Goal: Task Accomplishment & Management: Use online tool/utility

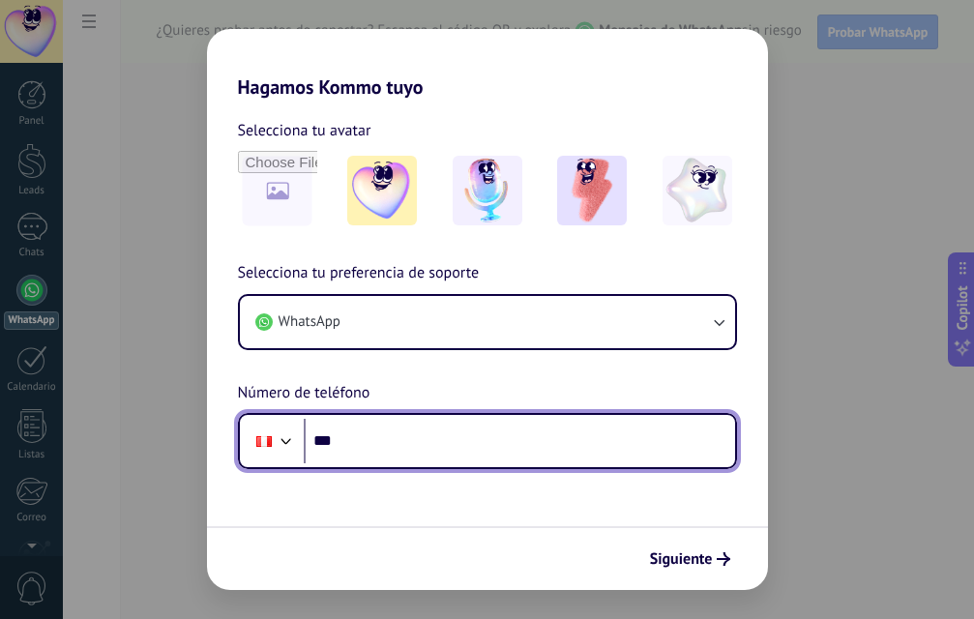
click at [385, 437] on input "***" at bounding box center [519, 441] width 431 height 44
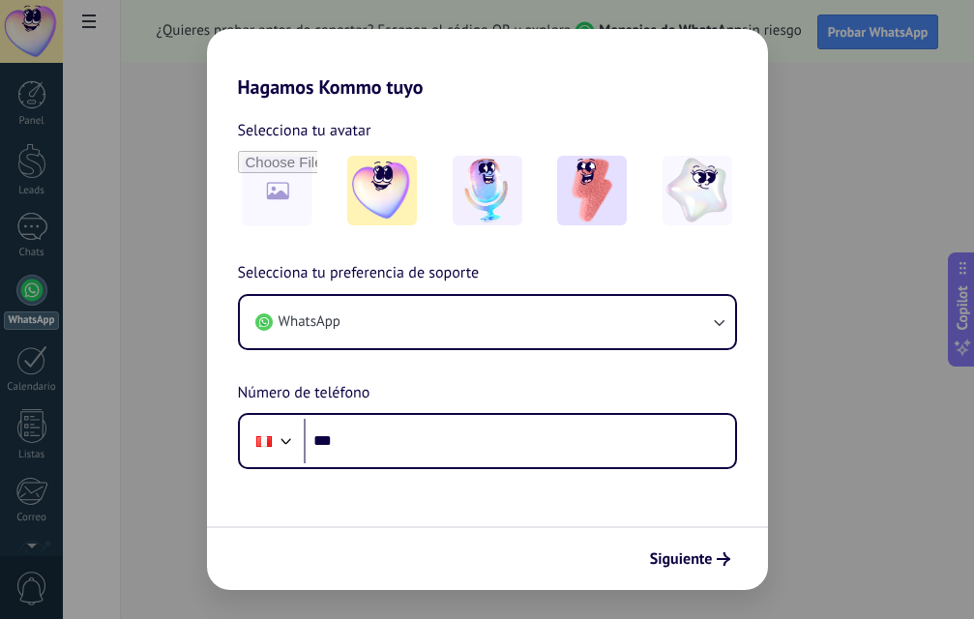
click at [276, 501] on form "Selecciona tu avatar Selecciona tu preferencia de soporte WhatsApp Número de te…" at bounding box center [487, 344] width 561 height 491
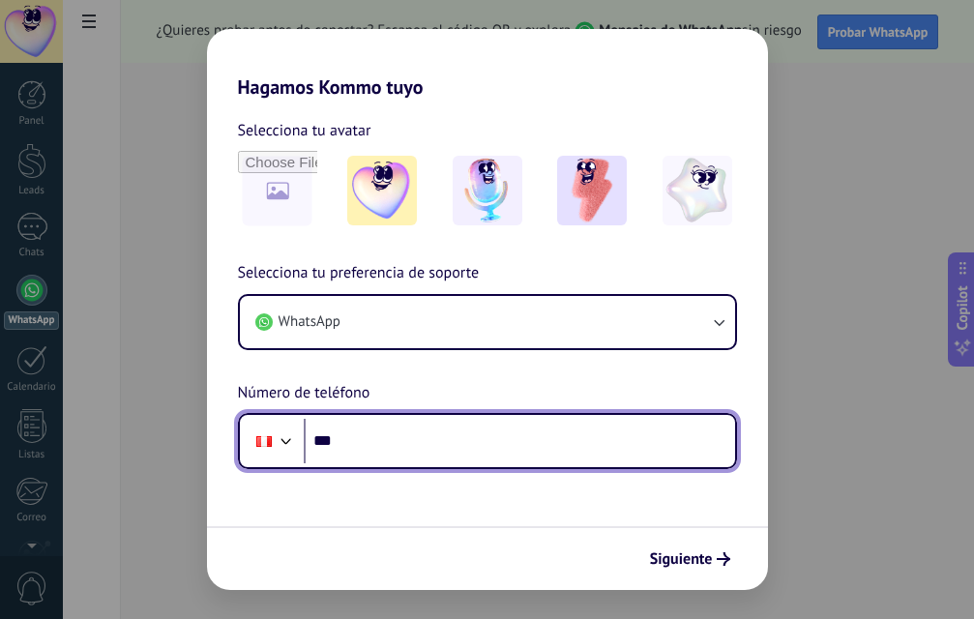
click at [398, 435] on input "***" at bounding box center [519, 441] width 431 height 44
paste input "**********"
type input "**********"
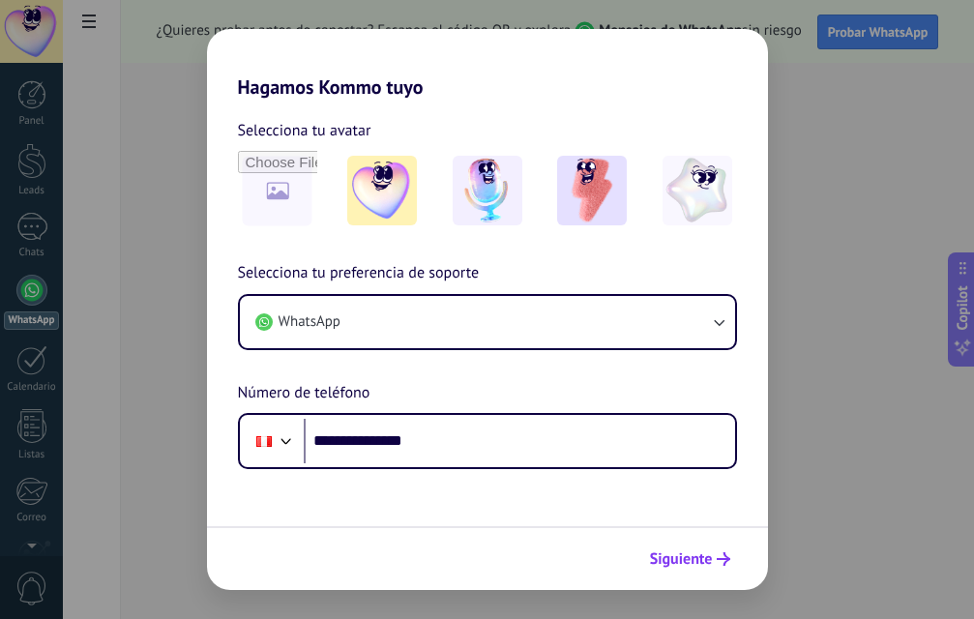
click at [643, 554] on button "Siguiente" at bounding box center [690, 558] width 98 height 33
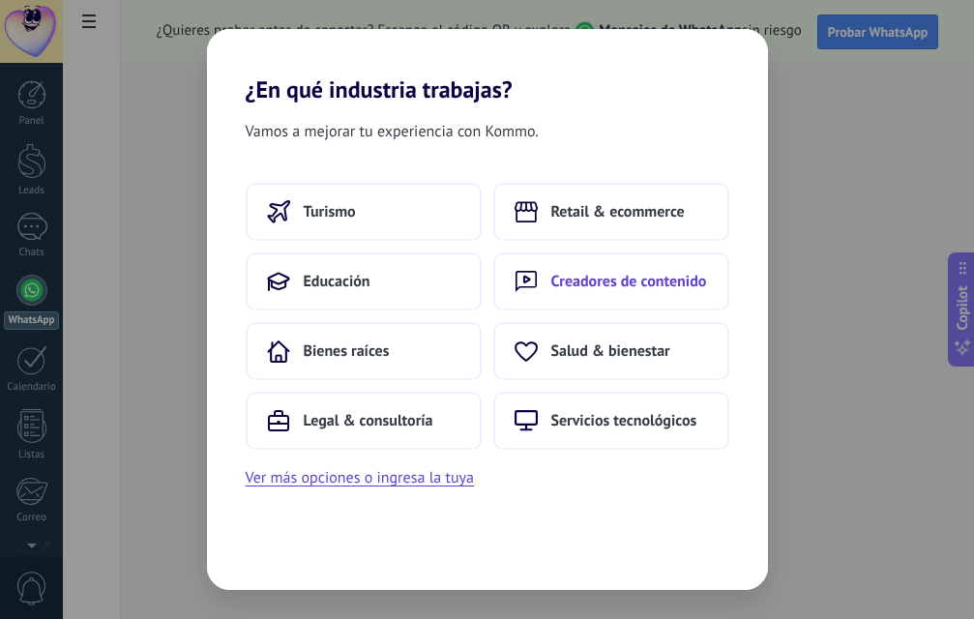
click at [554, 284] on span "Creadores de contenido" at bounding box center [629, 281] width 156 height 19
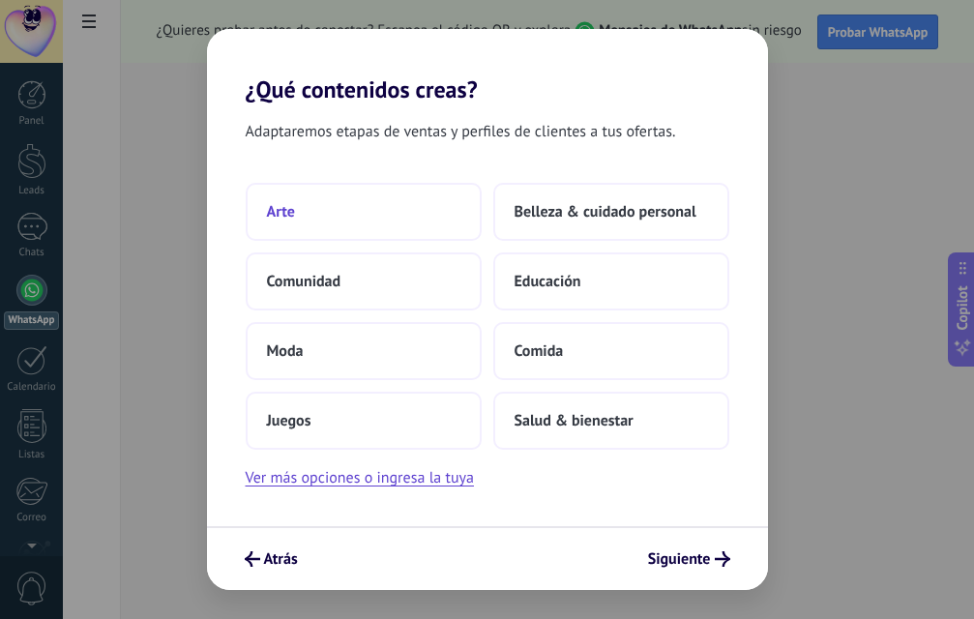
click at [297, 203] on button "Arte" at bounding box center [364, 212] width 236 height 58
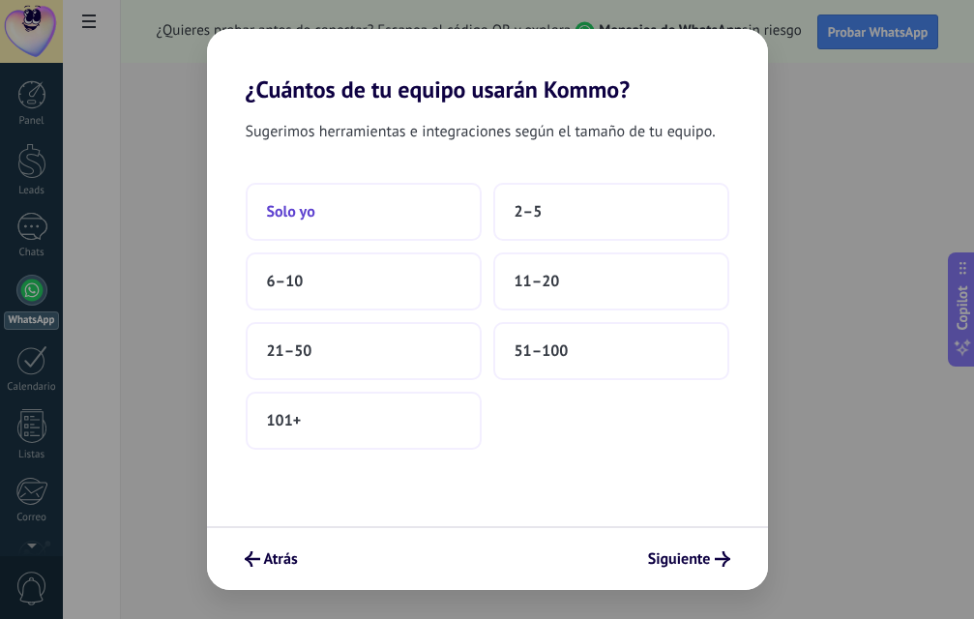
click at [384, 218] on button "Solo yo" at bounding box center [364, 212] width 236 height 58
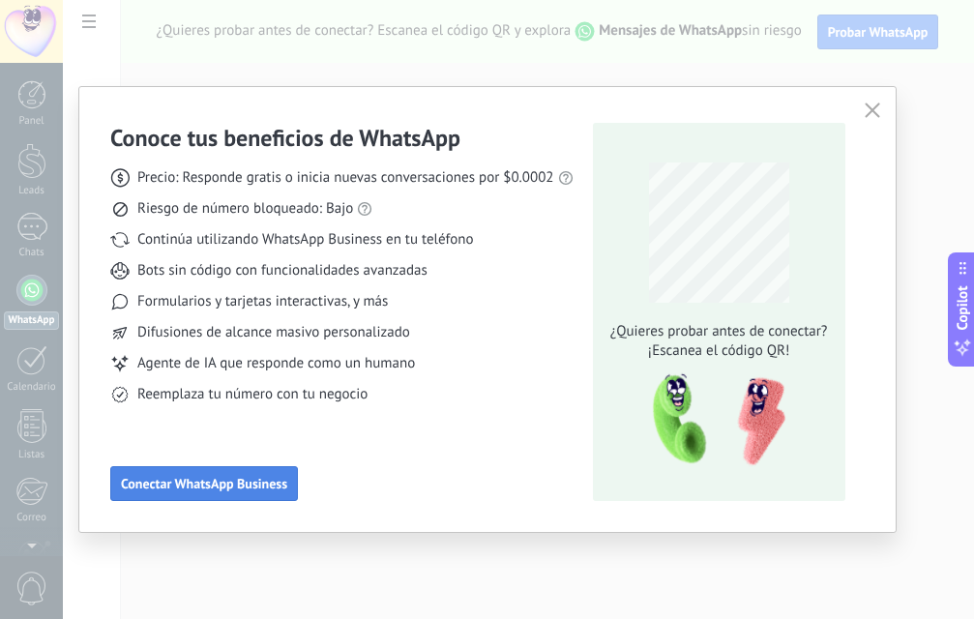
click at [152, 479] on span "Conectar WhatsApp Business" at bounding box center [204, 484] width 166 height 14
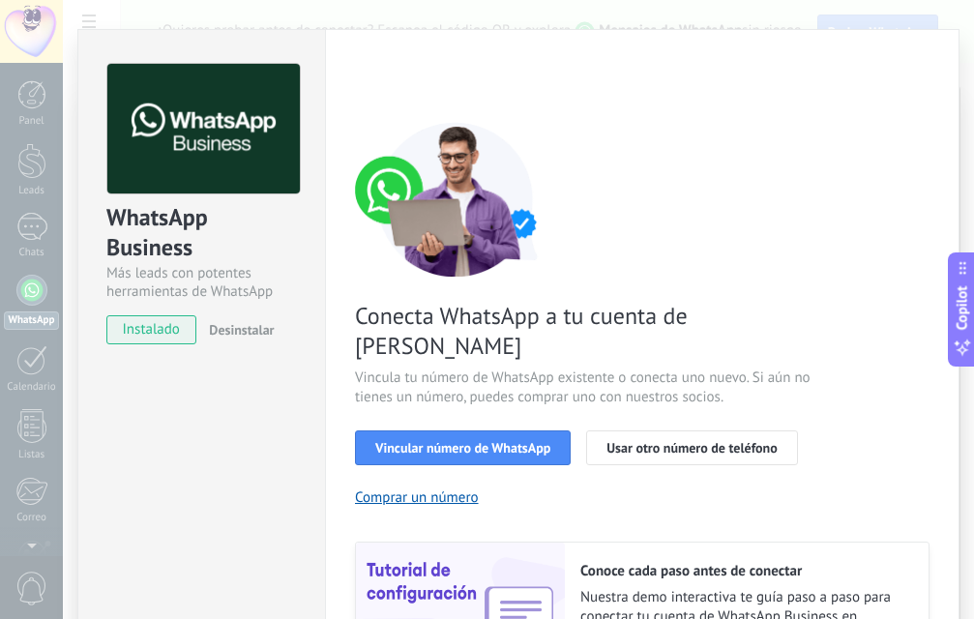
scroll to position [206, 0]
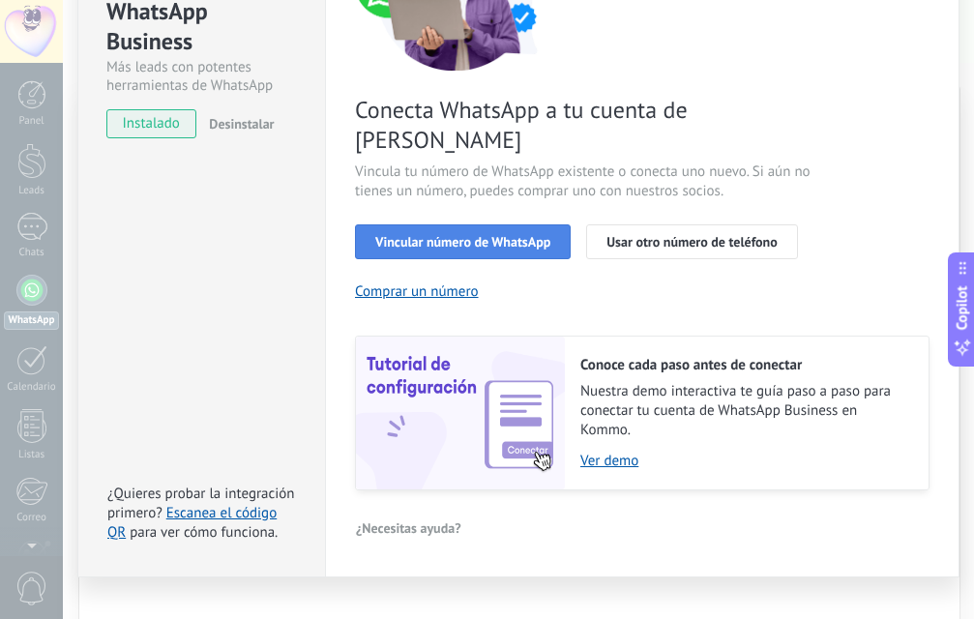
click at [526, 235] on span "Vincular número de WhatsApp" at bounding box center [462, 242] width 175 height 14
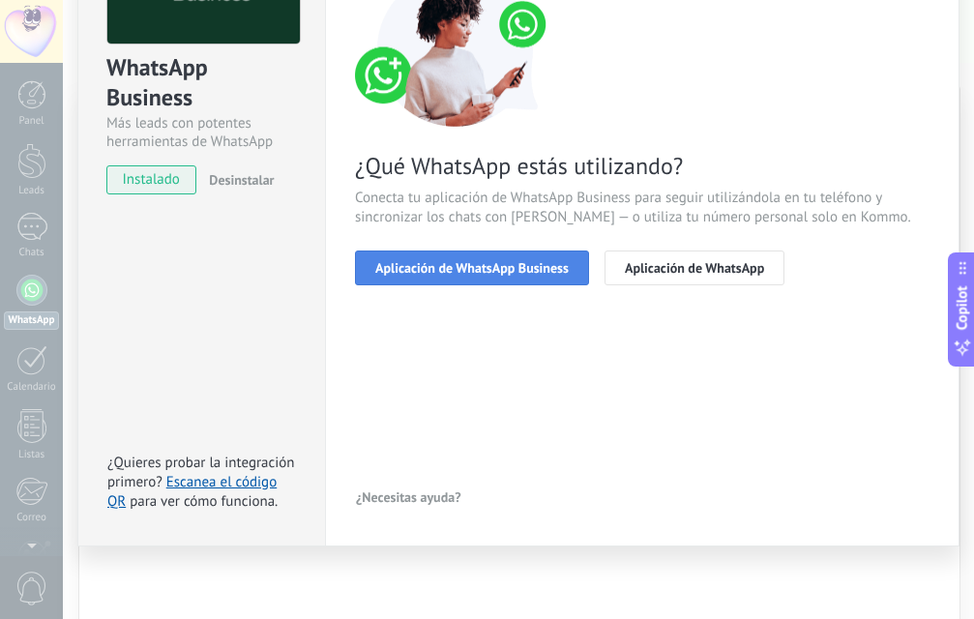
click at [523, 270] on span "Aplicación de WhatsApp Business" at bounding box center [471, 268] width 193 height 14
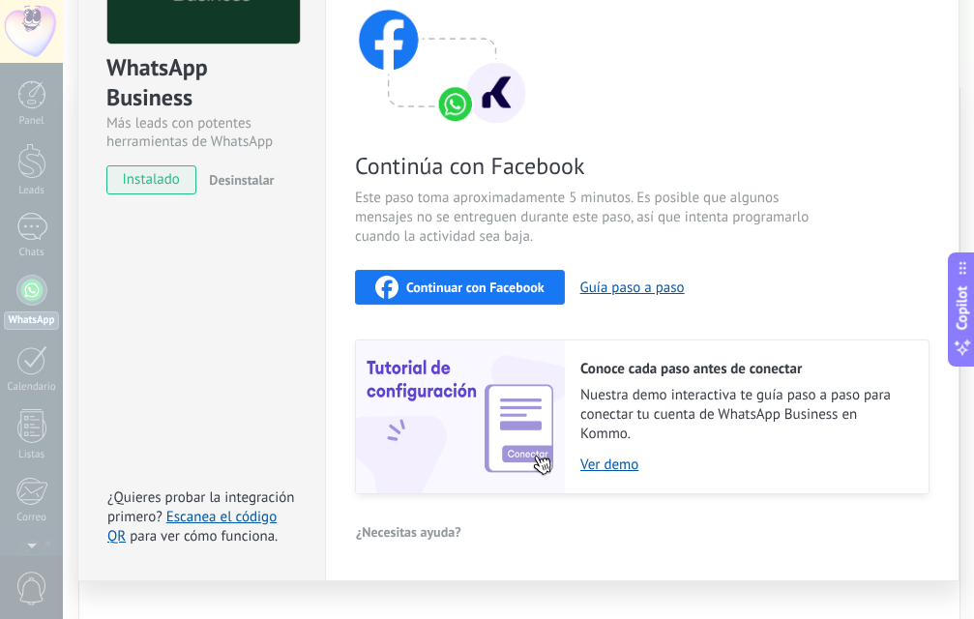
click at [523, 270] on button "Continuar con Facebook" at bounding box center [460, 287] width 210 height 35
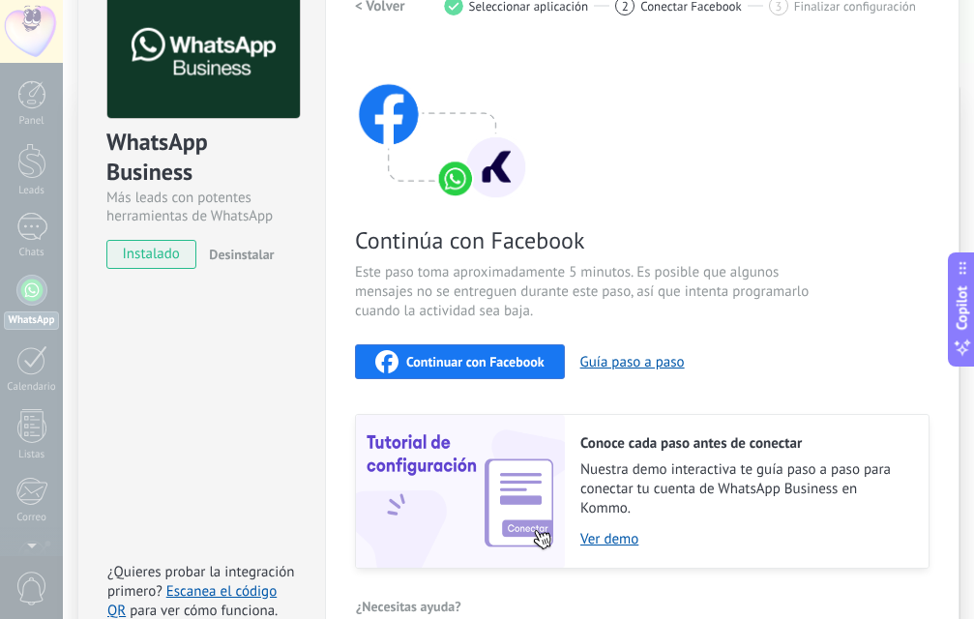
scroll to position [0, 0]
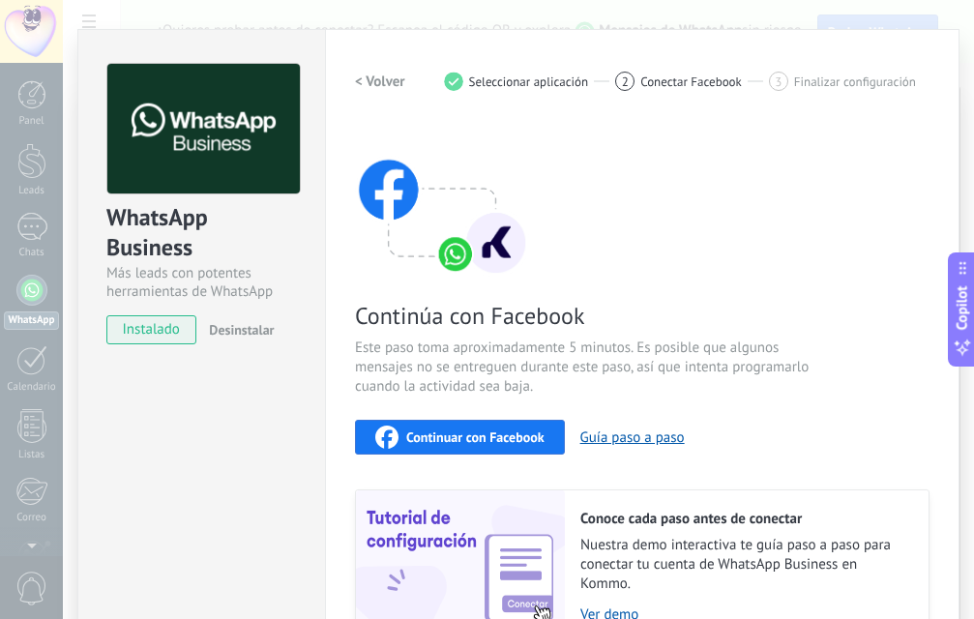
click at [387, 89] on h2 "< Volver" at bounding box center [380, 82] width 50 height 18
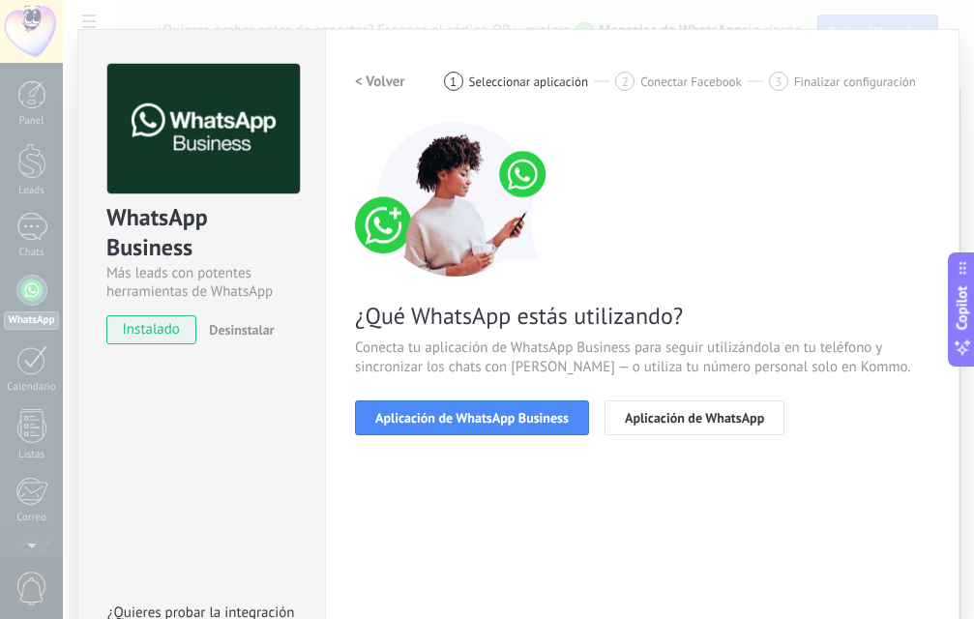
click at [394, 73] on h2 "< Volver" at bounding box center [380, 82] width 50 height 18
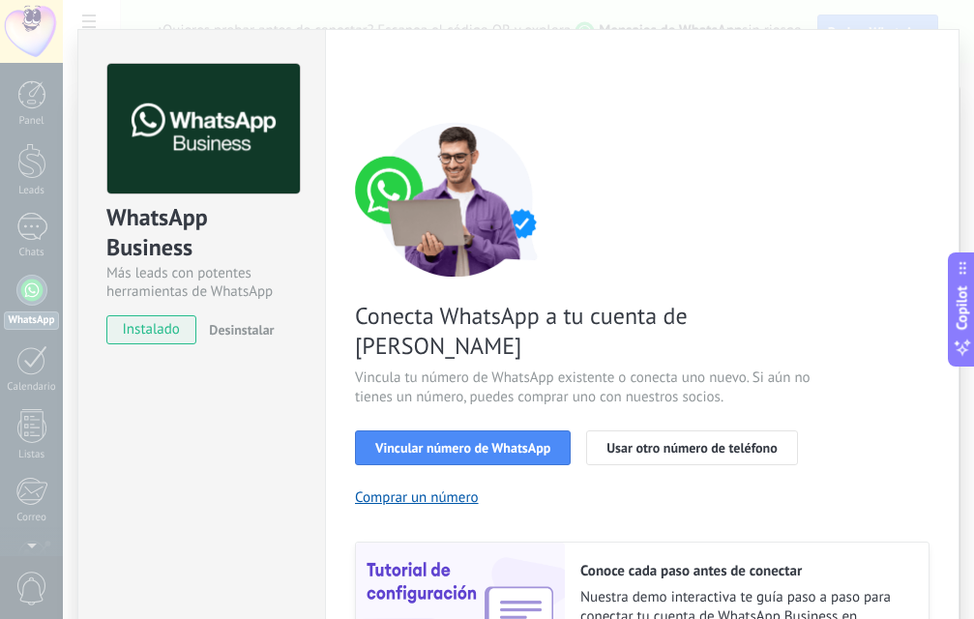
click at [240, 27] on div "WhatsApp Business Más leads con potentes herramientas de WhatsApp instalado Des…" at bounding box center [518, 309] width 911 height 619
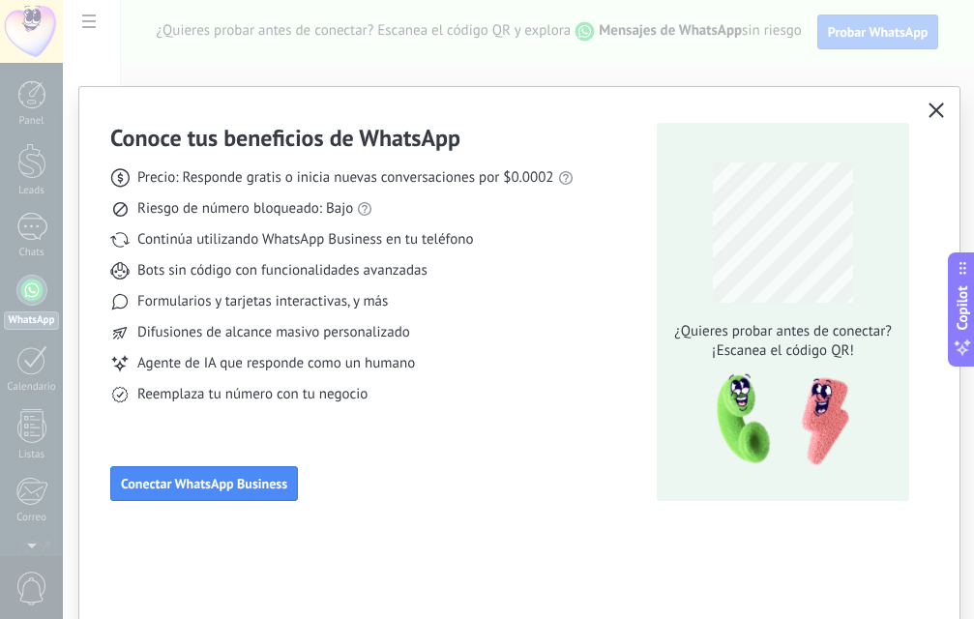
click at [937, 114] on icon "button" at bounding box center [935, 109] width 15 height 15
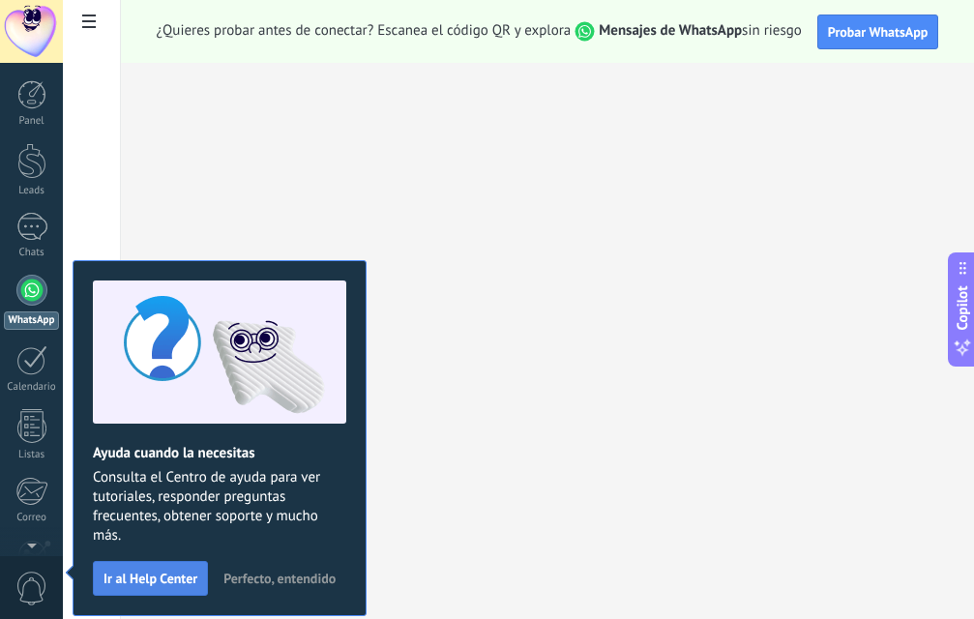
click at [190, 585] on span "Ir al Help Center" at bounding box center [150, 578] width 94 height 14
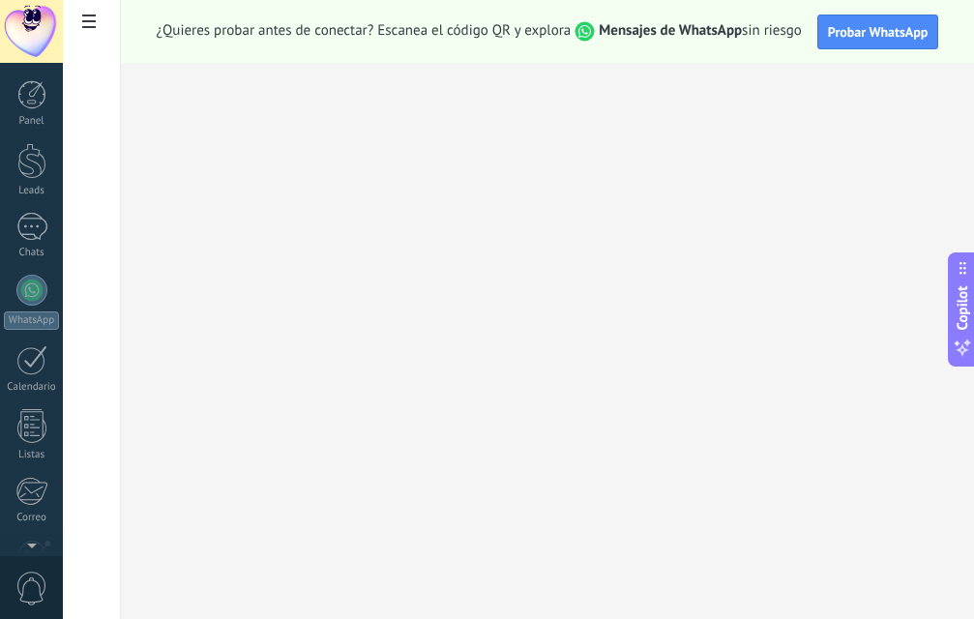
scroll to position [186, 0]
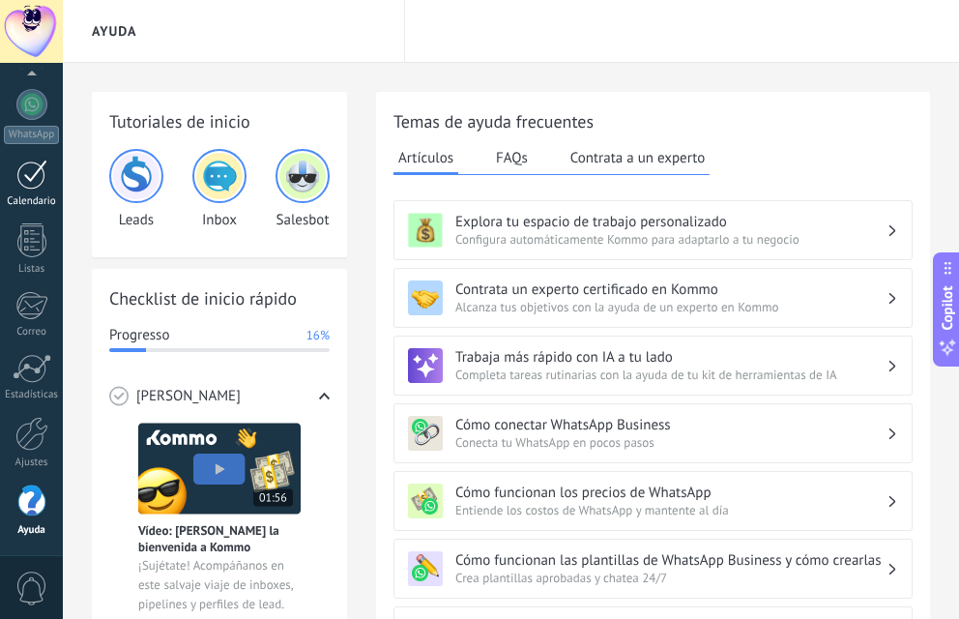
click at [28, 190] on link "Calendario" at bounding box center [31, 184] width 63 height 48
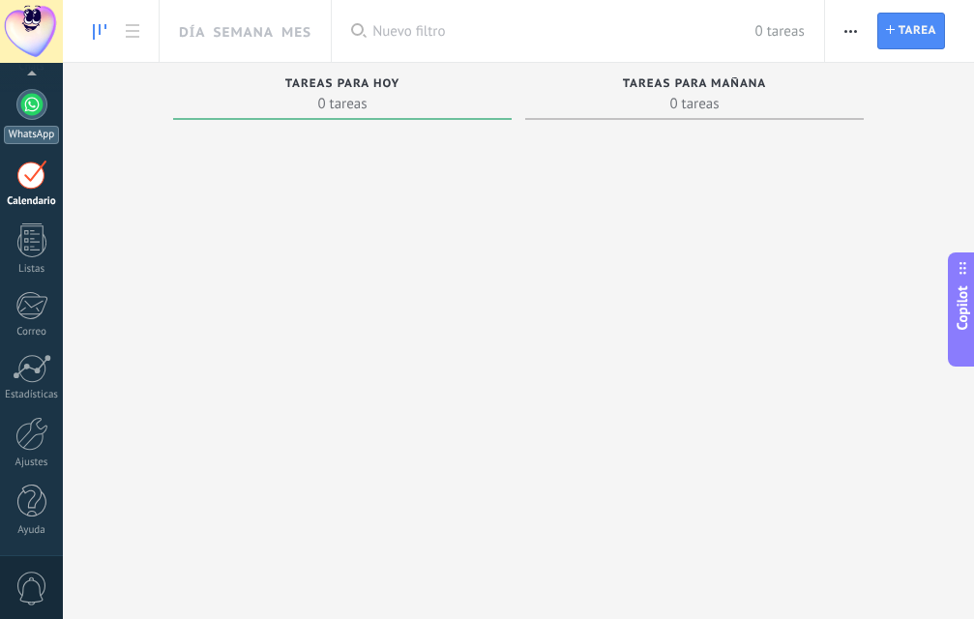
click at [23, 112] on div at bounding box center [31, 104] width 31 height 31
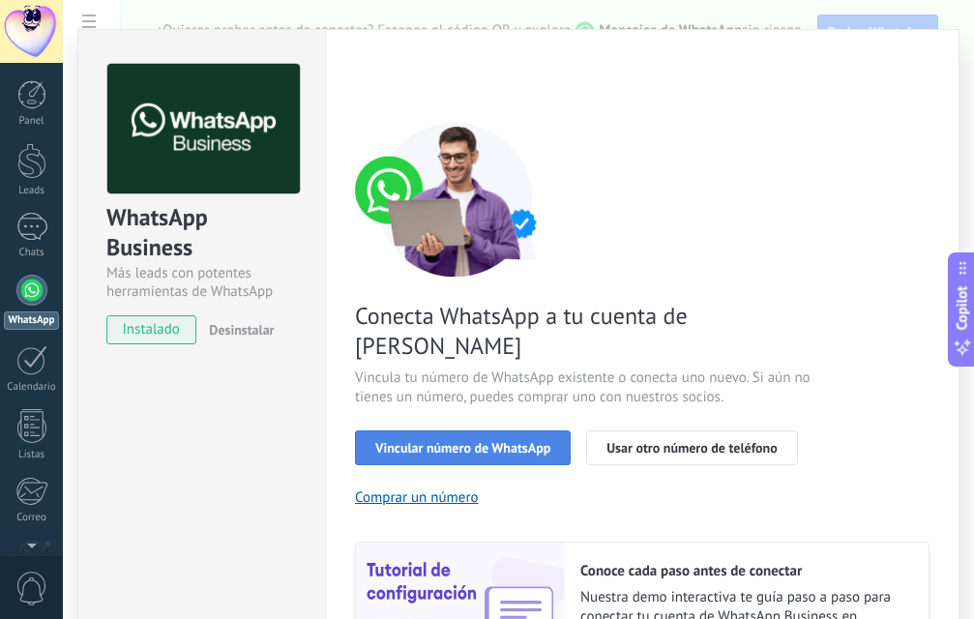
click at [544, 441] on span "Vincular número de WhatsApp" at bounding box center [462, 448] width 175 height 14
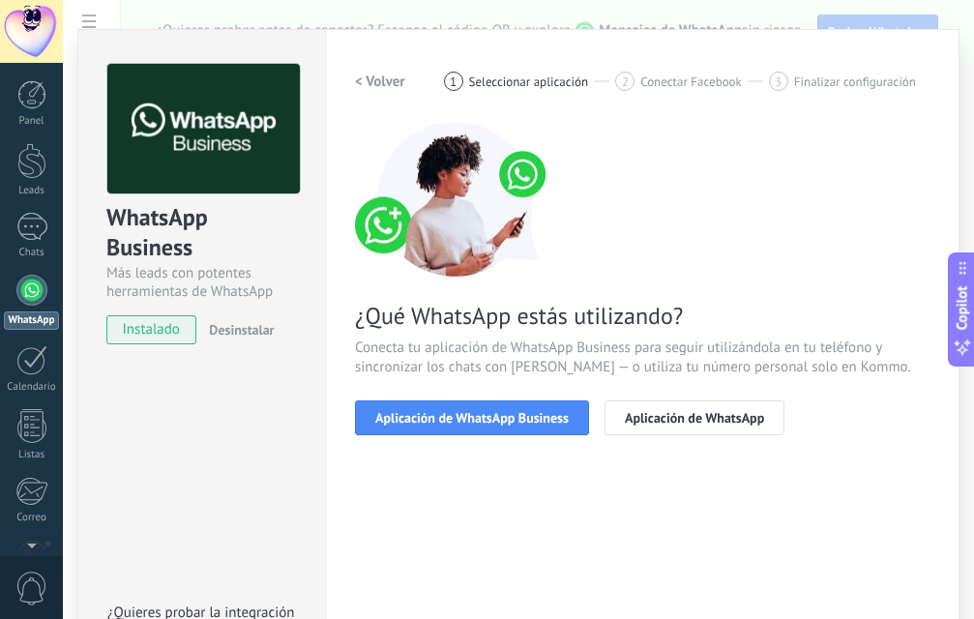
click at [544, 422] on span "Aplicación de WhatsApp Business" at bounding box center [471, 418] width 193 height 14
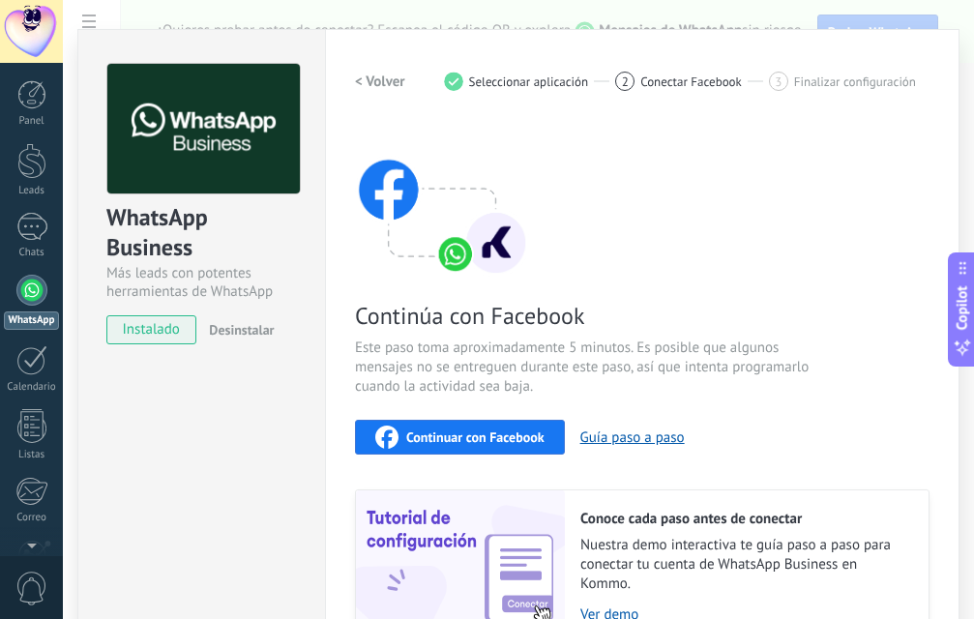
click at [544, 422] on button "Continuar con Facebook" at bounding box center [460, 437] width 210 height 35
click at [117, 342] on span "instalado" at bounding box center [151, 329] width 88 height 29
click at [272, 331] on div "instalado Desinstalar" at bounding box center [201, 329] width 190 height 29
